Goal: Browse casually

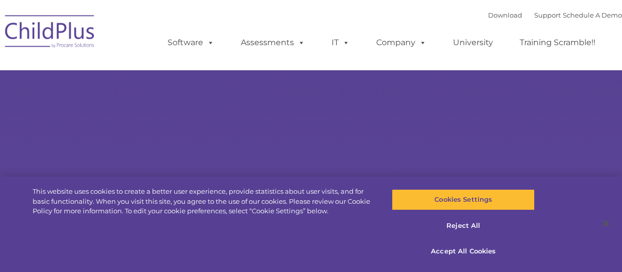
type input ""
select select "MEDIUM"
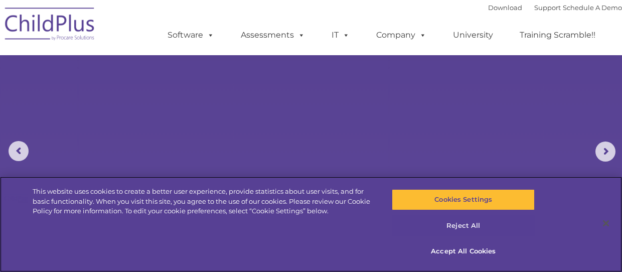
scroll to position [22, 0]
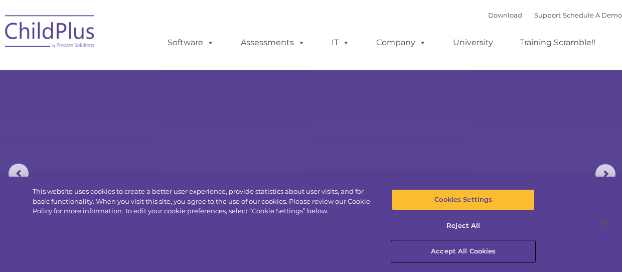
click at [459, 248] on button "Accept All Cookies" at bounding box center [463, 251] width 143 height 21
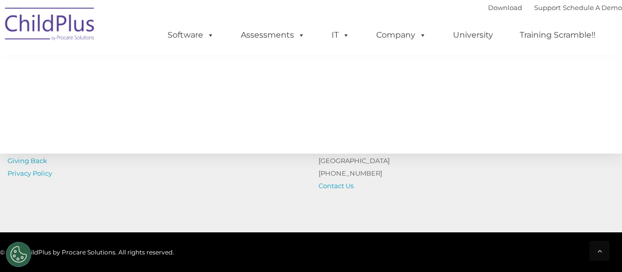
scroll to position [1230, 0]
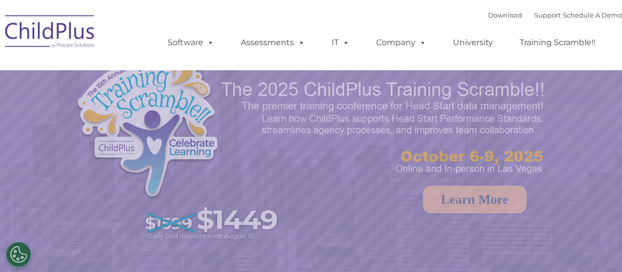
select select "MEDIUM"
